Goal: Task Accomplishment & Management: Manage account settings

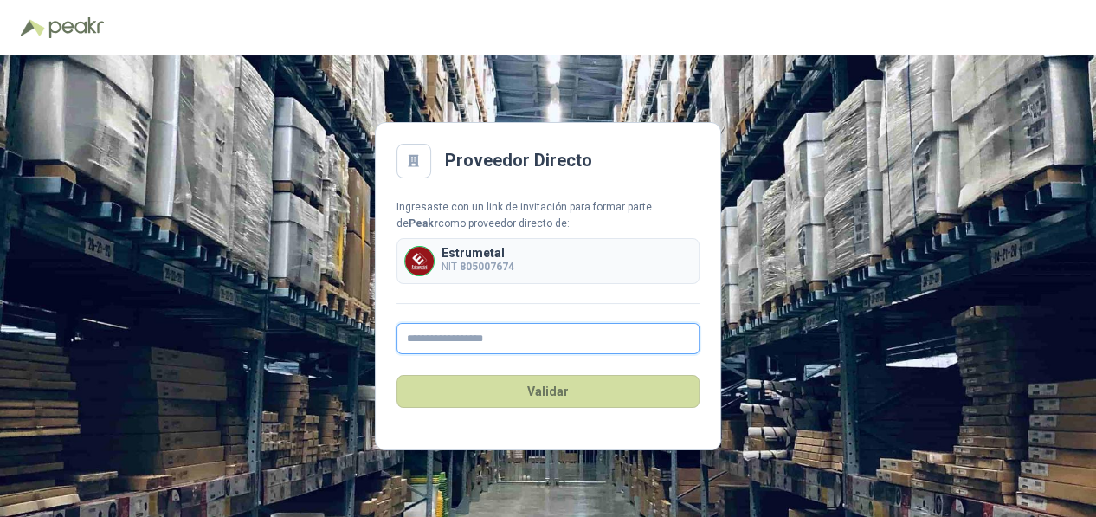
click at [433, 339] on input "text" at bounding box center [547, 338] width 303 height 31
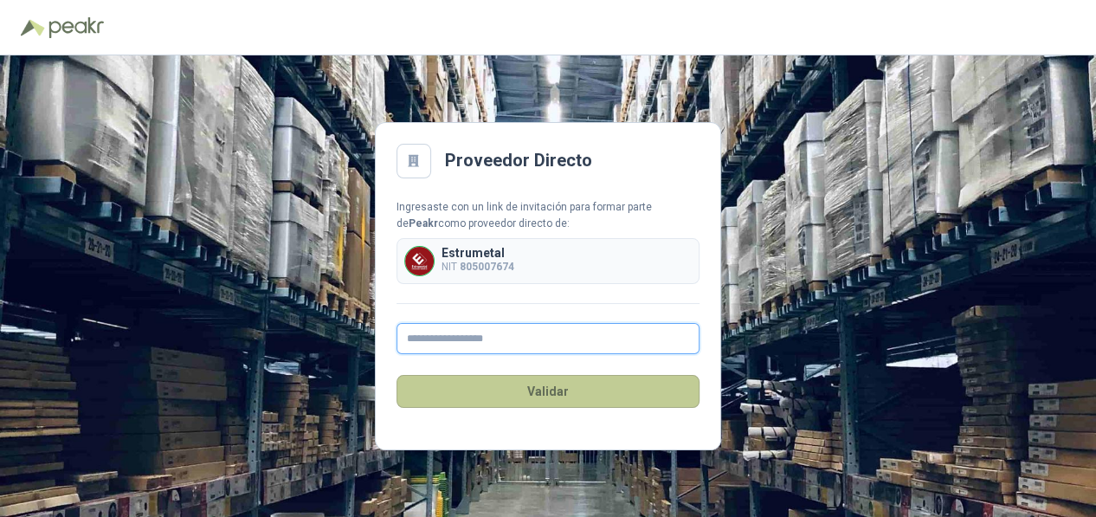
type input "**********"
click at [544, 391] on button "Validar" at bounding box center [547, 391] width 303 height 33
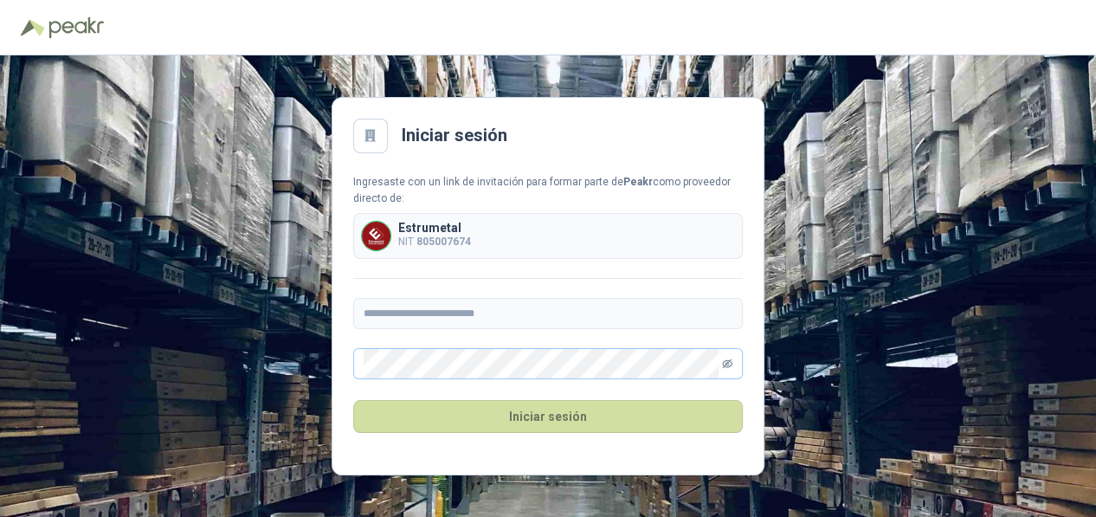
click at [726, 366] on icon "eye-invisible" at bounding box center [727, 363] width 10 height 10
click at [726, 366] on icon "eye" at bounding box center [727, 364] width 9 height 6
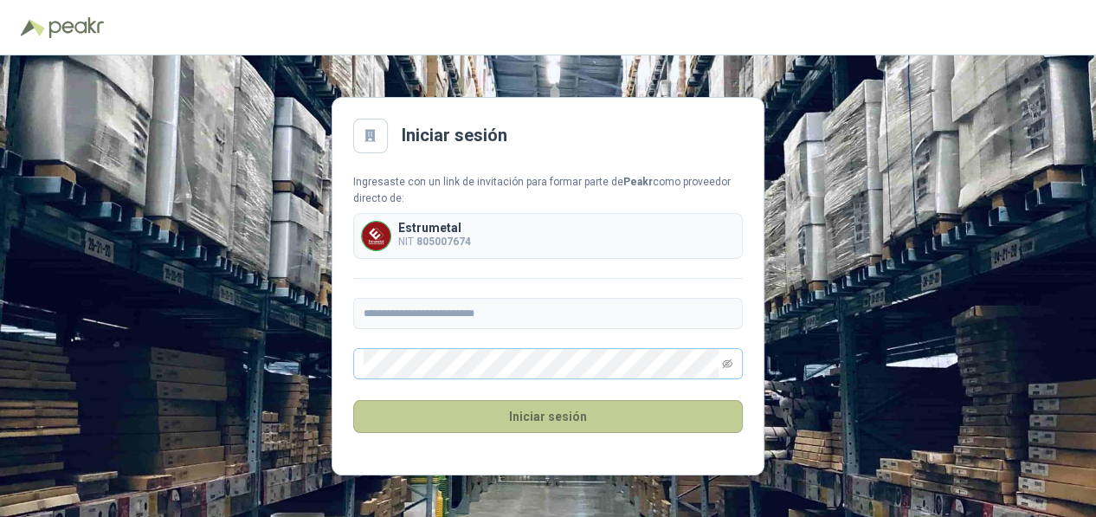
click at [513, 410] on button "Iniciar sesión" at bounding box center [547, 416] width 389 height 33
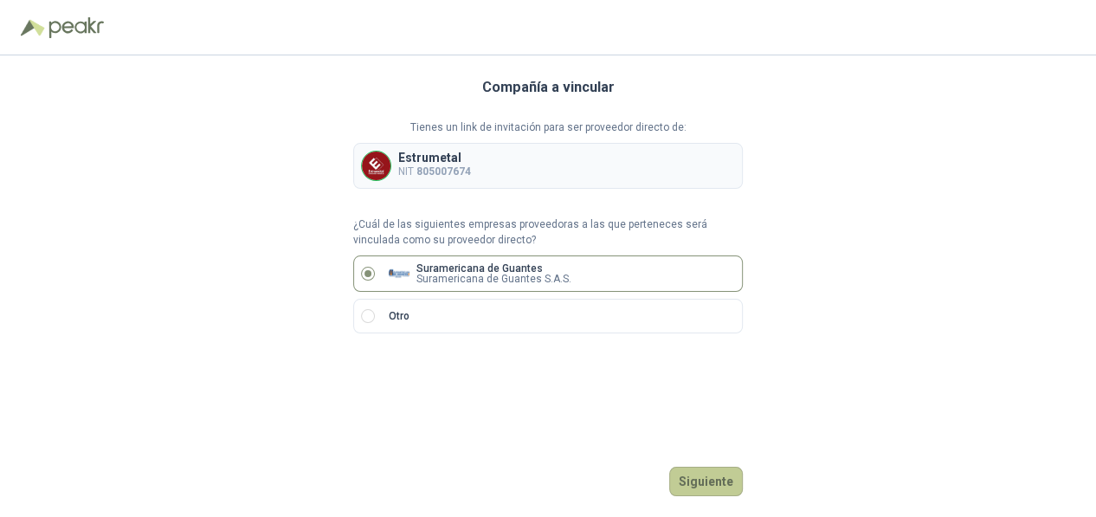
click at [695, 479] on button "Siguiente" at bounding box center [706, 480] width 74 height 29
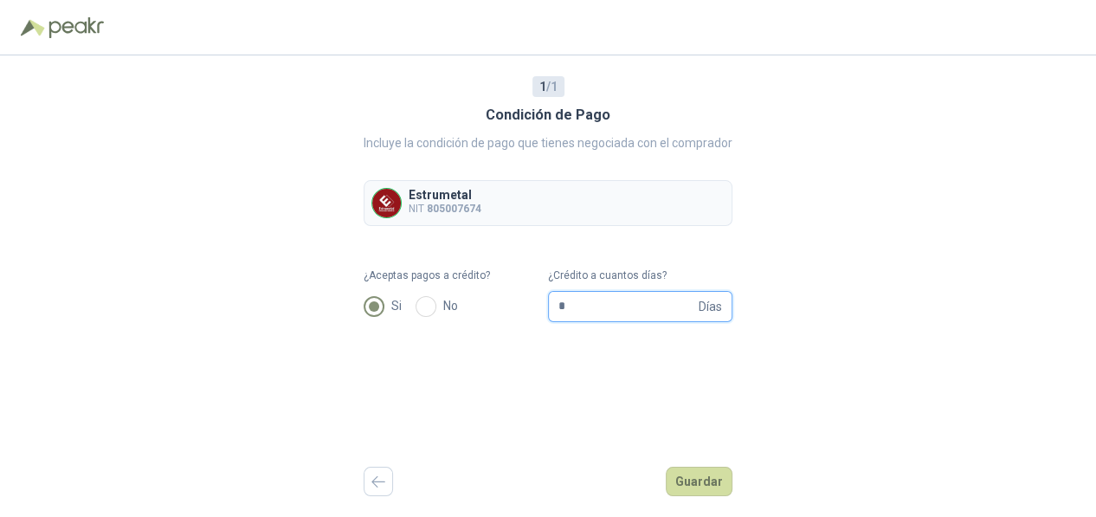
click at [586, 311] on input "*" at bounding box center [626, 306] width 137 height 29
type input "**"
click at [696, 483] on button "Guardar" at bounding box center [699, 480] width 67 height 29
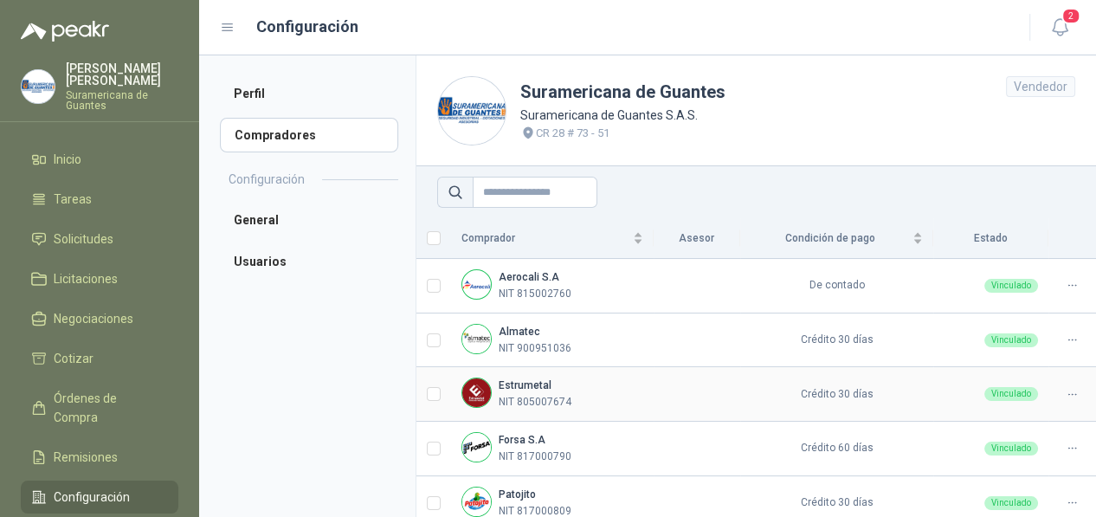
click at [510, 403] on p "NIT 805007674" at bounding box center [535, 402] width 73 height 16
click at [516, 385] on b "Estrumetal" at bounding box center [525, 385] width 53 height 12
click at [95, 236] on span "Solicitudes" at bounding box center [84, 238] width 60 height 19
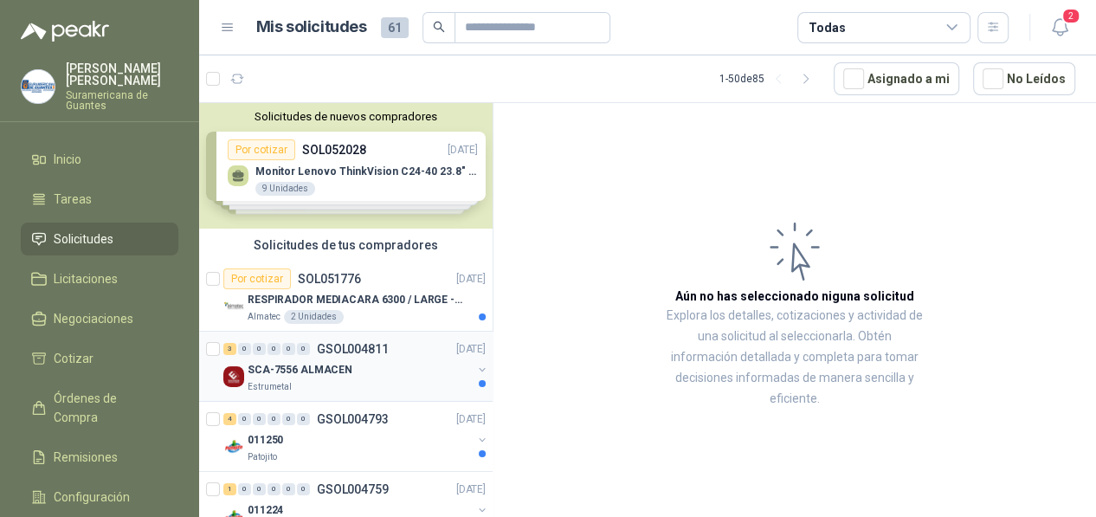
click at [298, 382] on div "Estrumetal" at bounding box center [360, 387] width 224 height 14
